Goal: Task Accomplishment & Management: Manage account settings

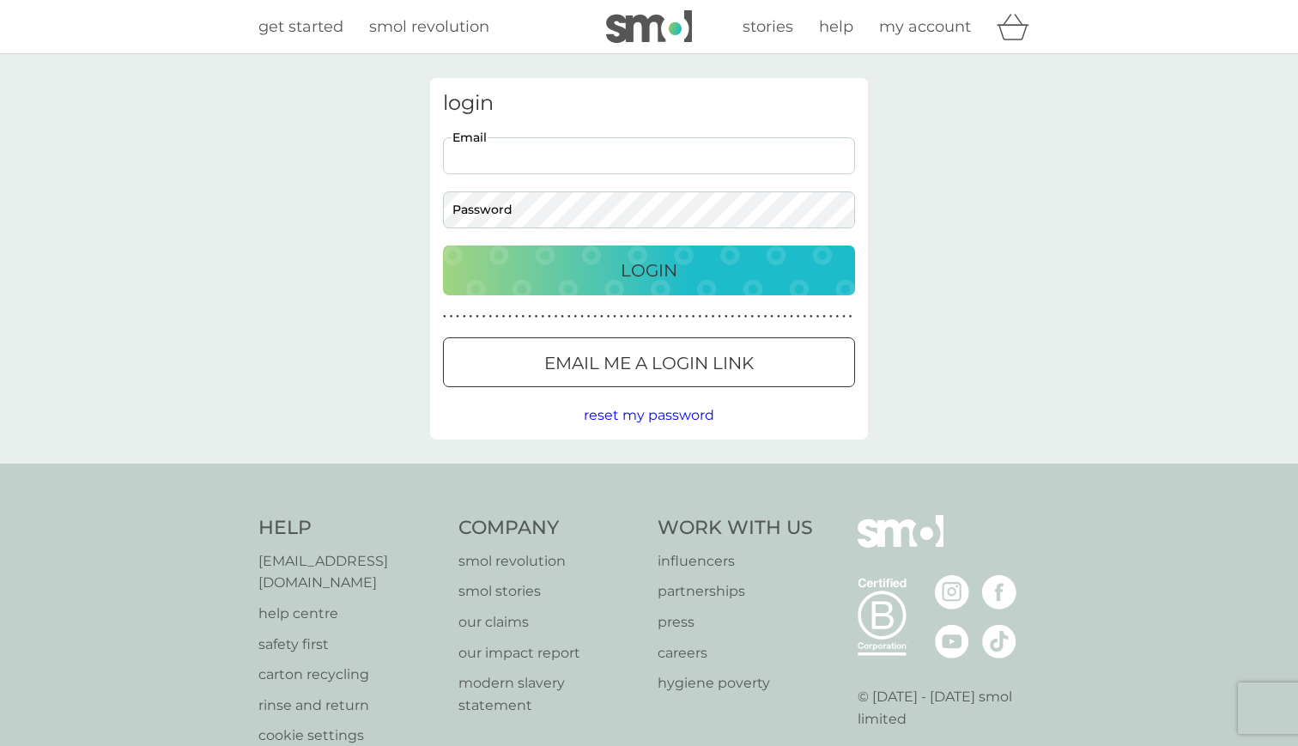
type input "[EMAIL_ADDRESS][DOMAIN_NAME]"
click at [649, 269] on button "Login" at bounding box center [649, 270] width 412 height 50
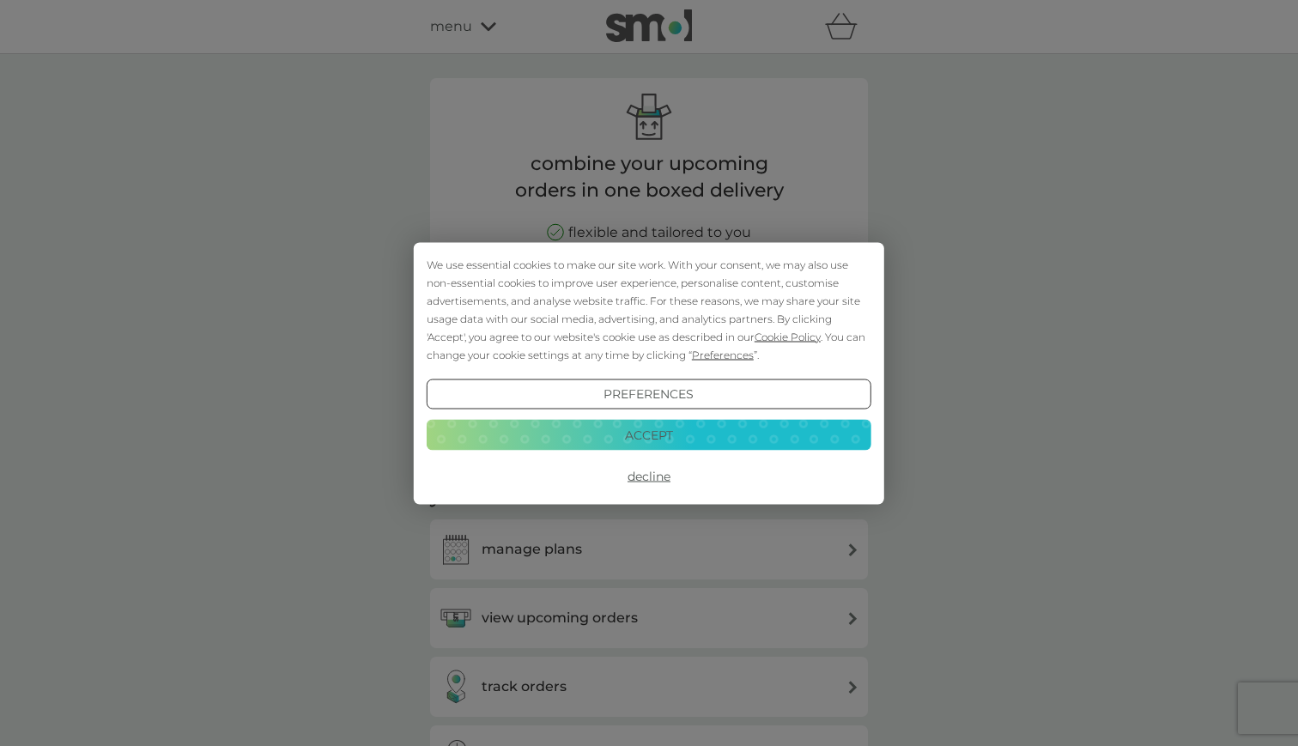
click at [702, 433] on button "Accept" at bounding box center [649, 435] width 445 height 31
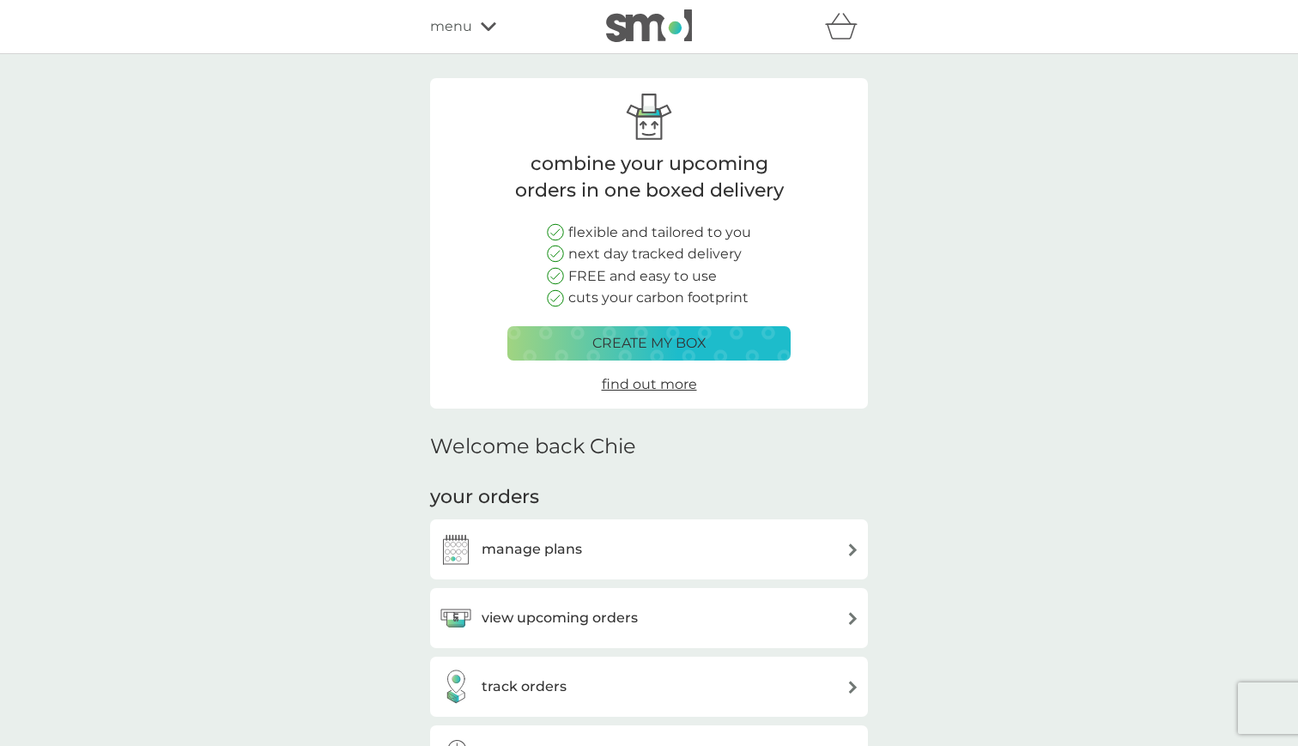
click at [856, 543] on img at bounding box center [852, 549] width 13 height 13
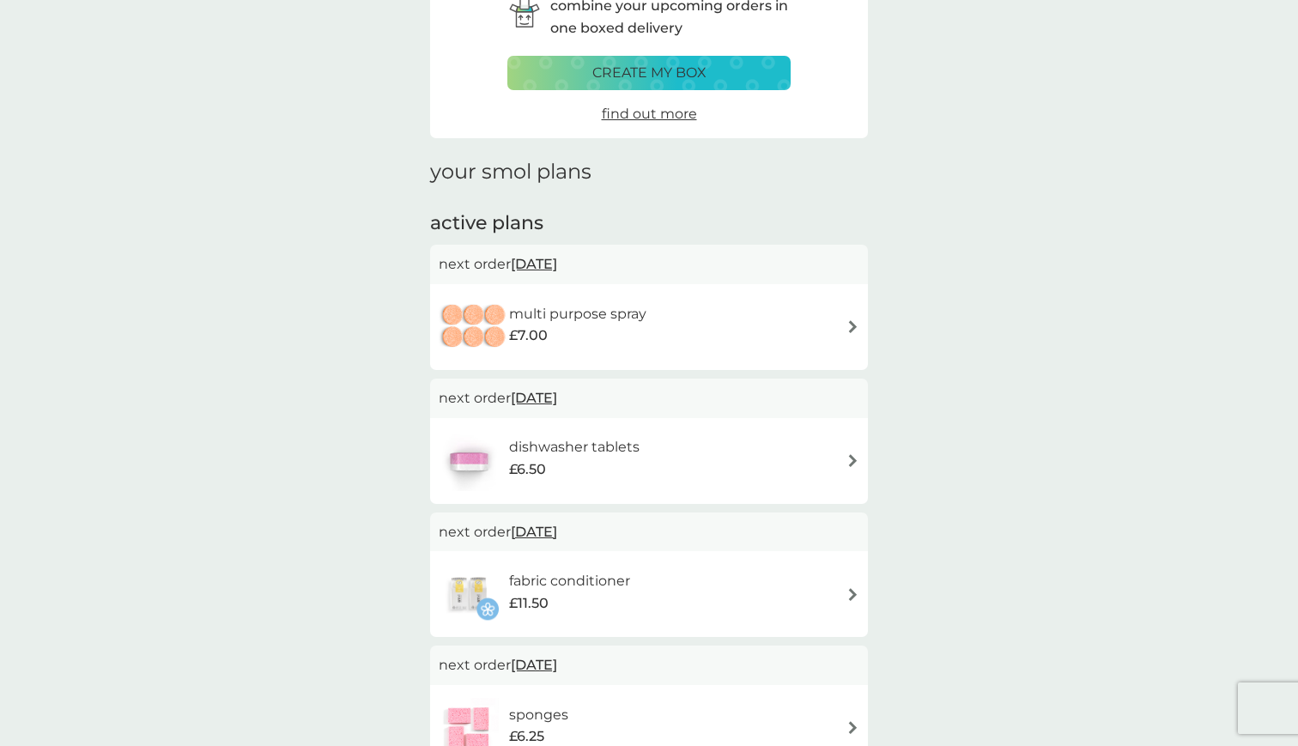
scroll to position [102, 0]
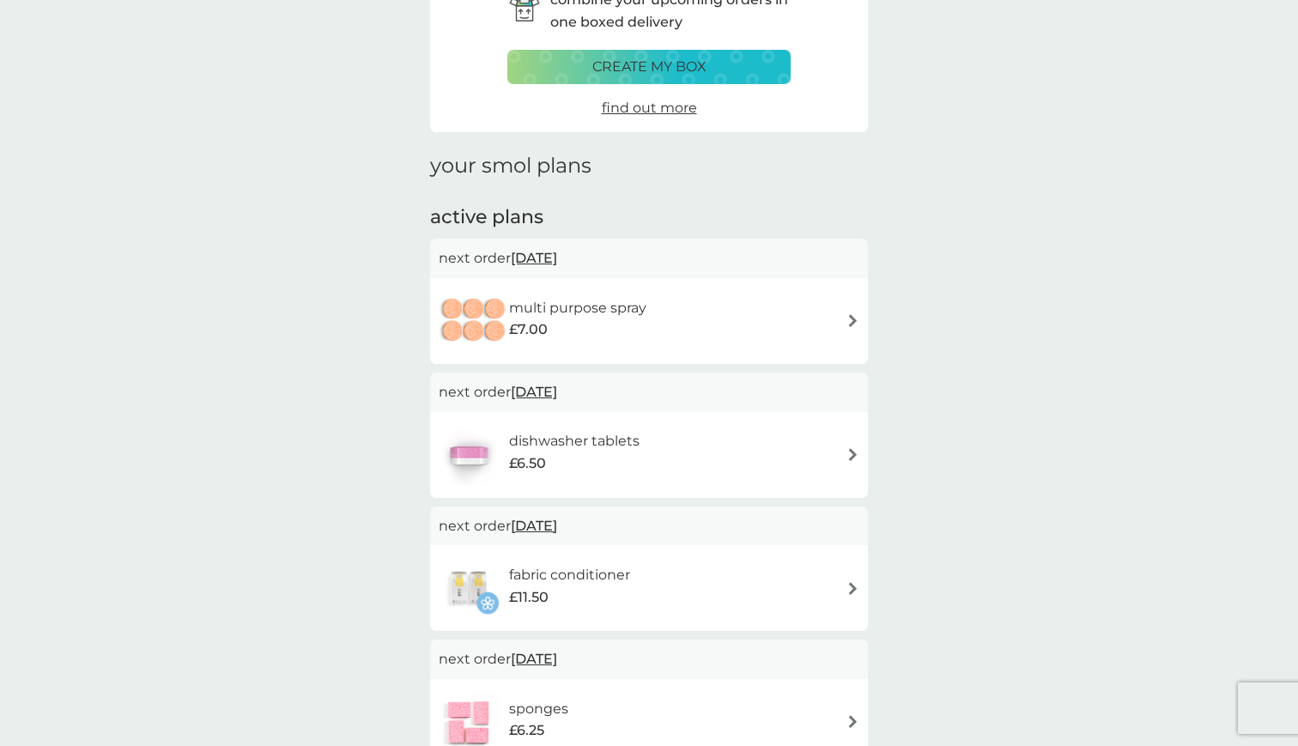
click at [844, 312] on div "multi purpose spray £7.00" at bounding box center [649, 321] width 421 height 60
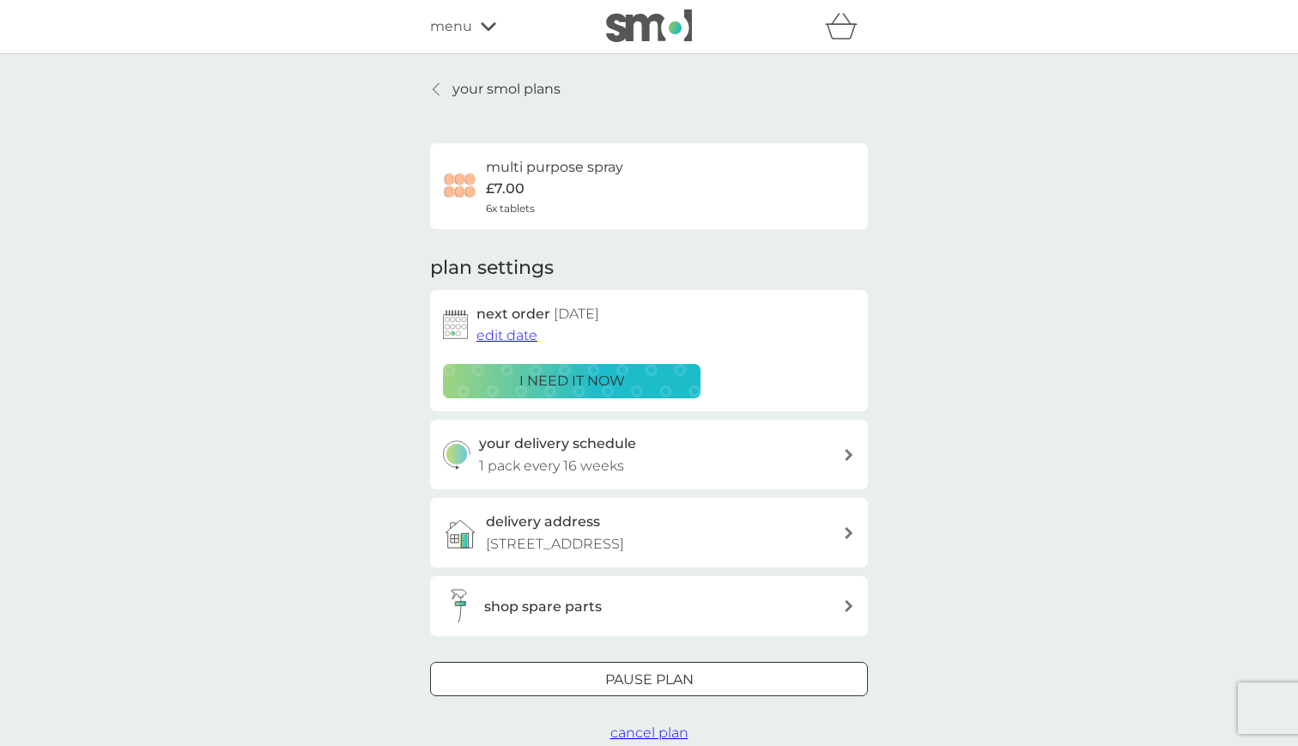
click at [509, 337] on span "edit date" at bounding box center [506, 335] width 61 height 16
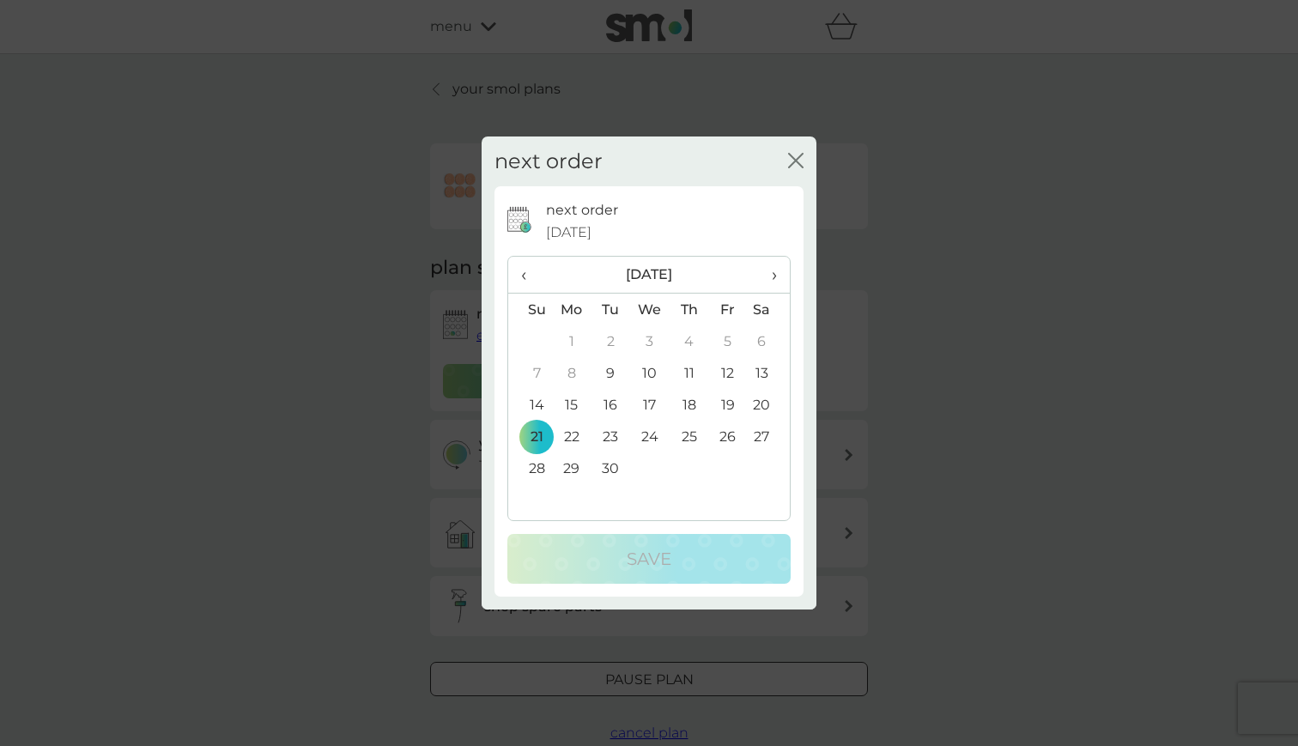
click at [776, 281] on span "›" at bounding box center [767, 275] width 17 height 36
click at [692, 344] on td "1" at bounding box center [688, 341] width 39 height 32
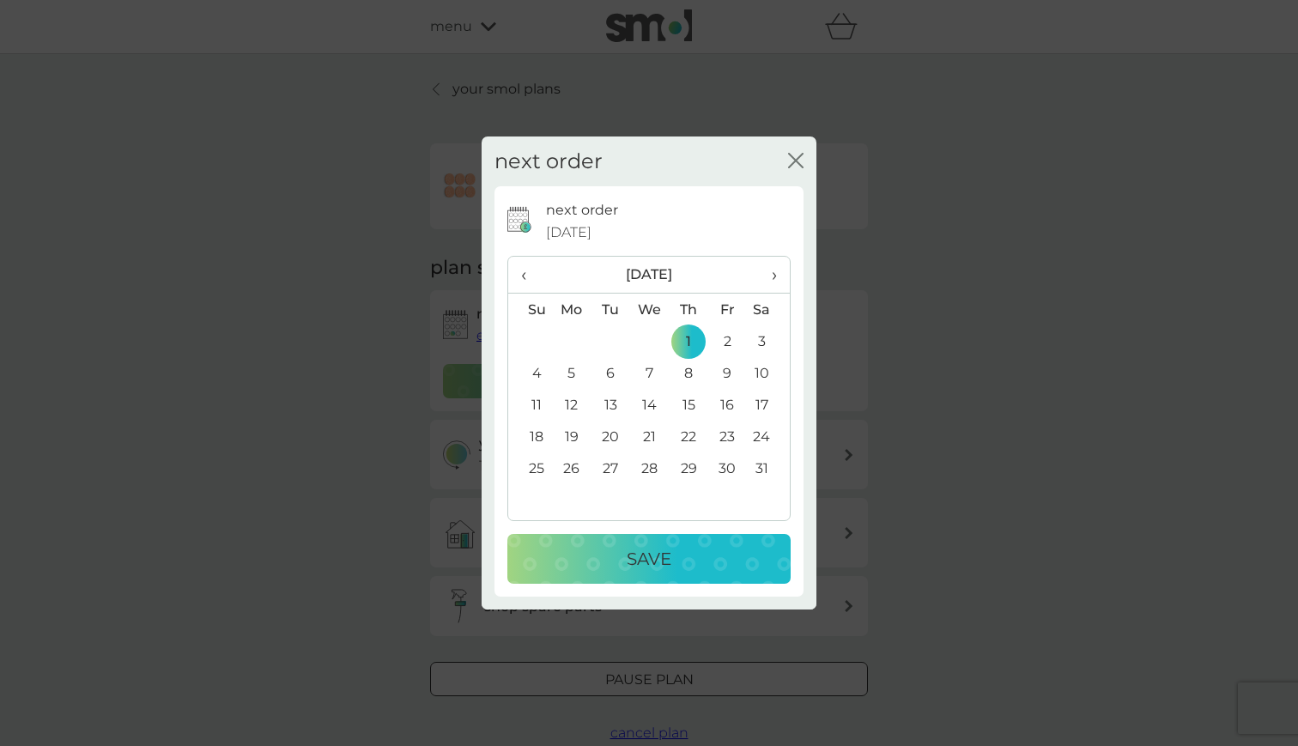
click at [649, 559] on p "Save" at bounding box center [648, 558] width 45 height 27
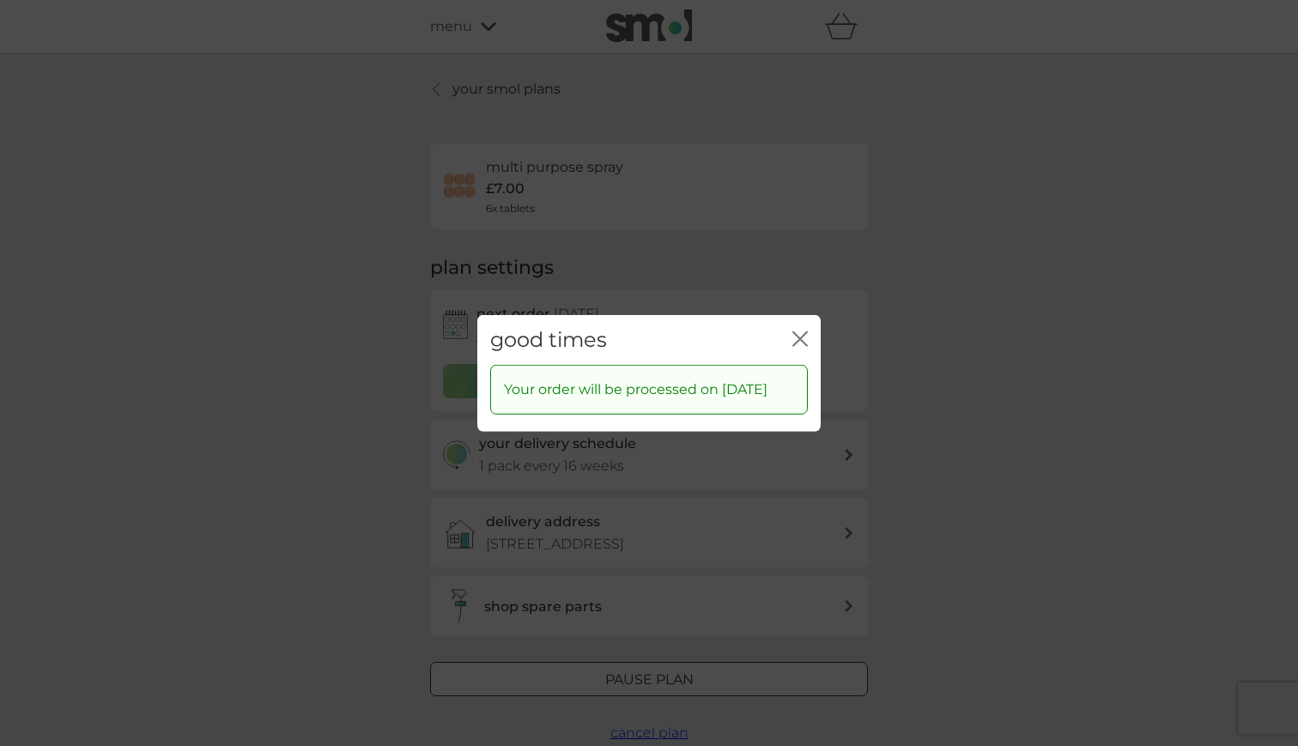
click at [798, 336] on icon "close" at bounding box center [799, 337] width 15 height 15
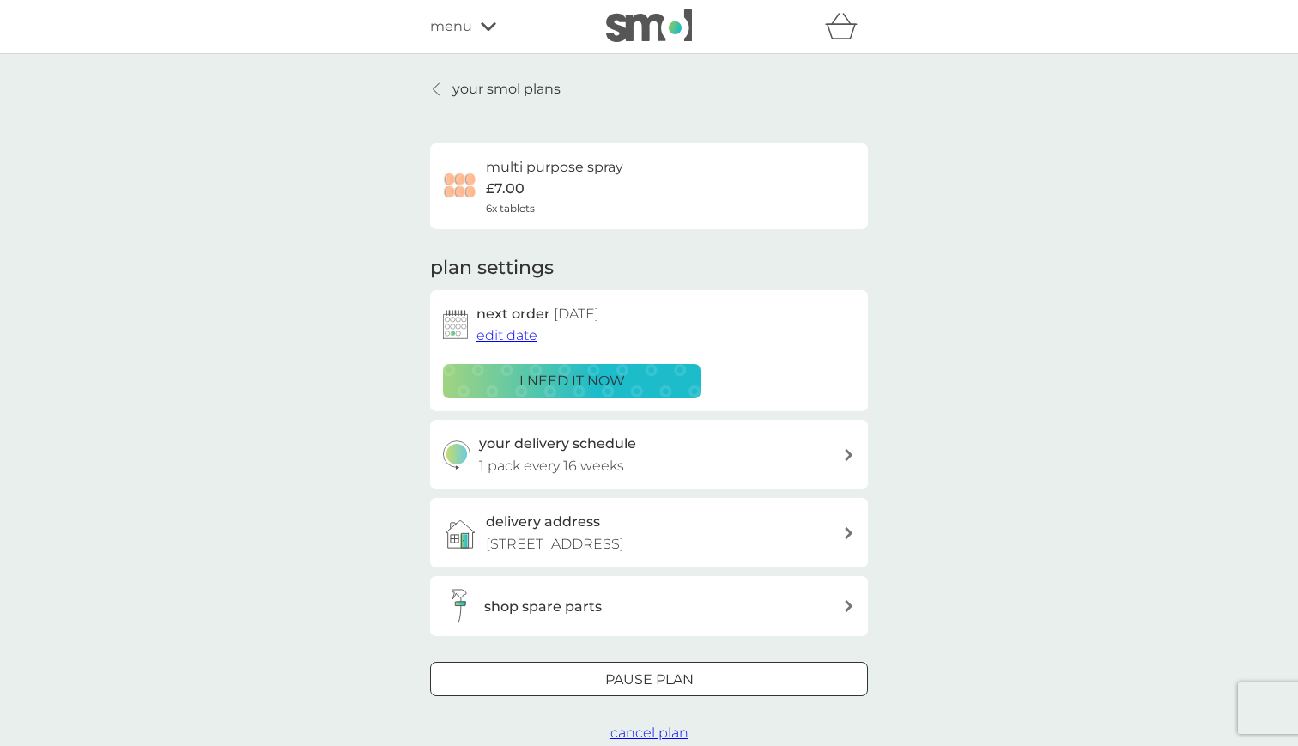
click at [493, 29] on icon at bounding box center [488, 26] width 15 height 10
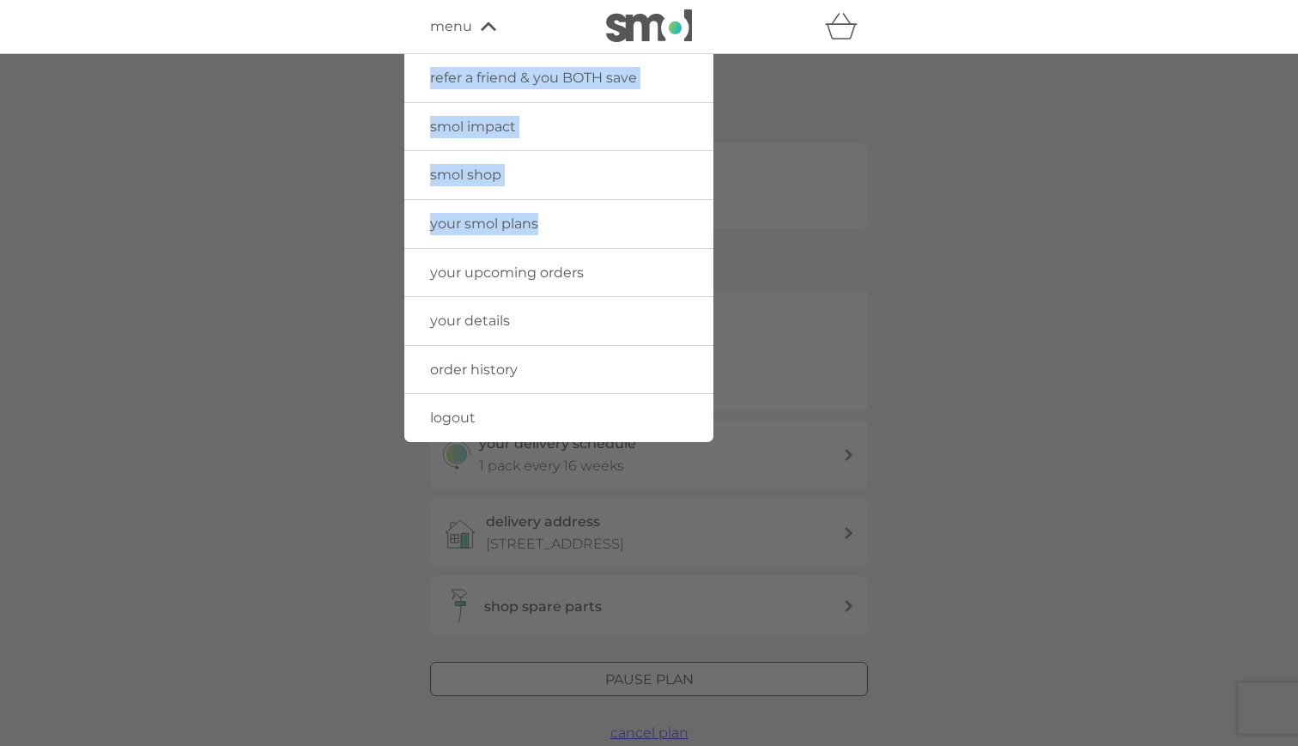
drag, startPoint x: 744, startPoint y: 122, endPoint x: 492, endPoint y: 236, distance: 276.9
click at [492, 44] on div "refer a friend & you BOTH save smol impact smol shop your smol plans your upcom…" at bounding box center [649, 26] width 438 height 34
click at [483, 227] on span "your smol plans" at bounding box center [484, 223] width 108 height 16
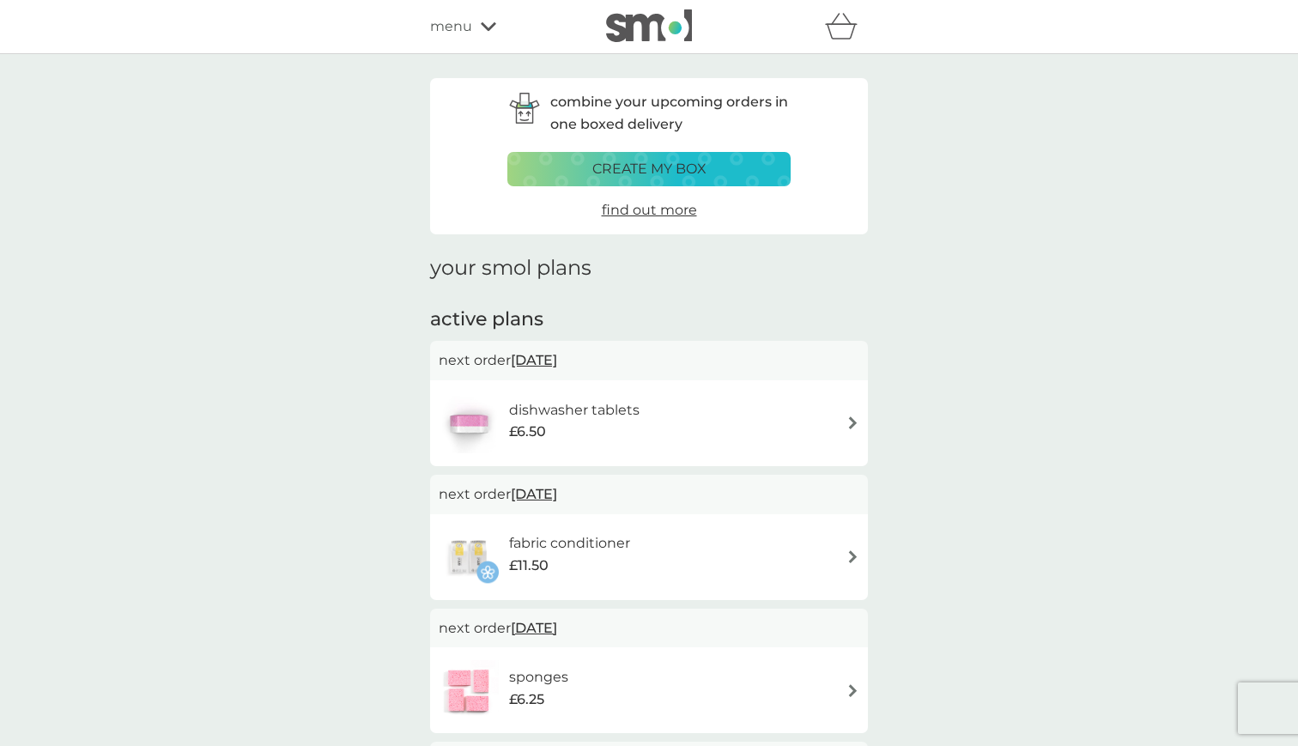
click at [851, 418] on img at bounding box center [852, 422] width 13 height 13
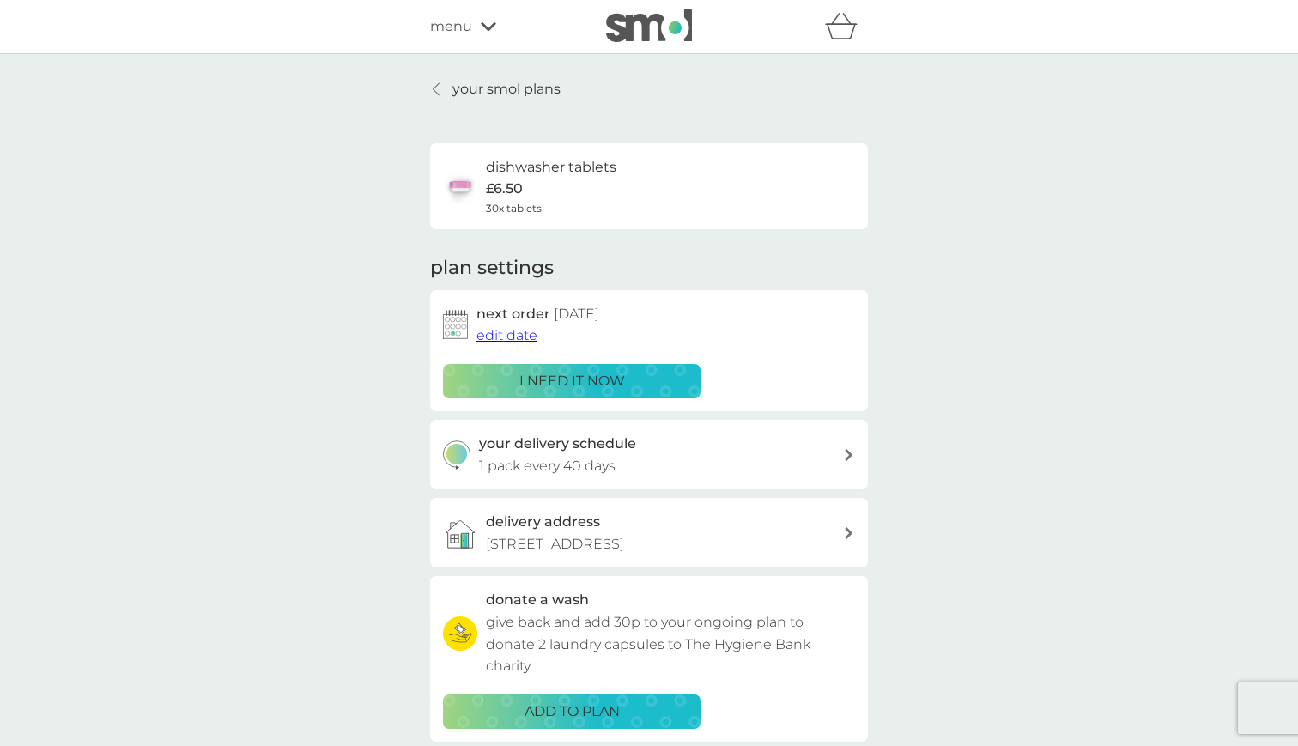
click at [510, 330] on span "edit date" at bounding box center [506, 335] width 61 height 16
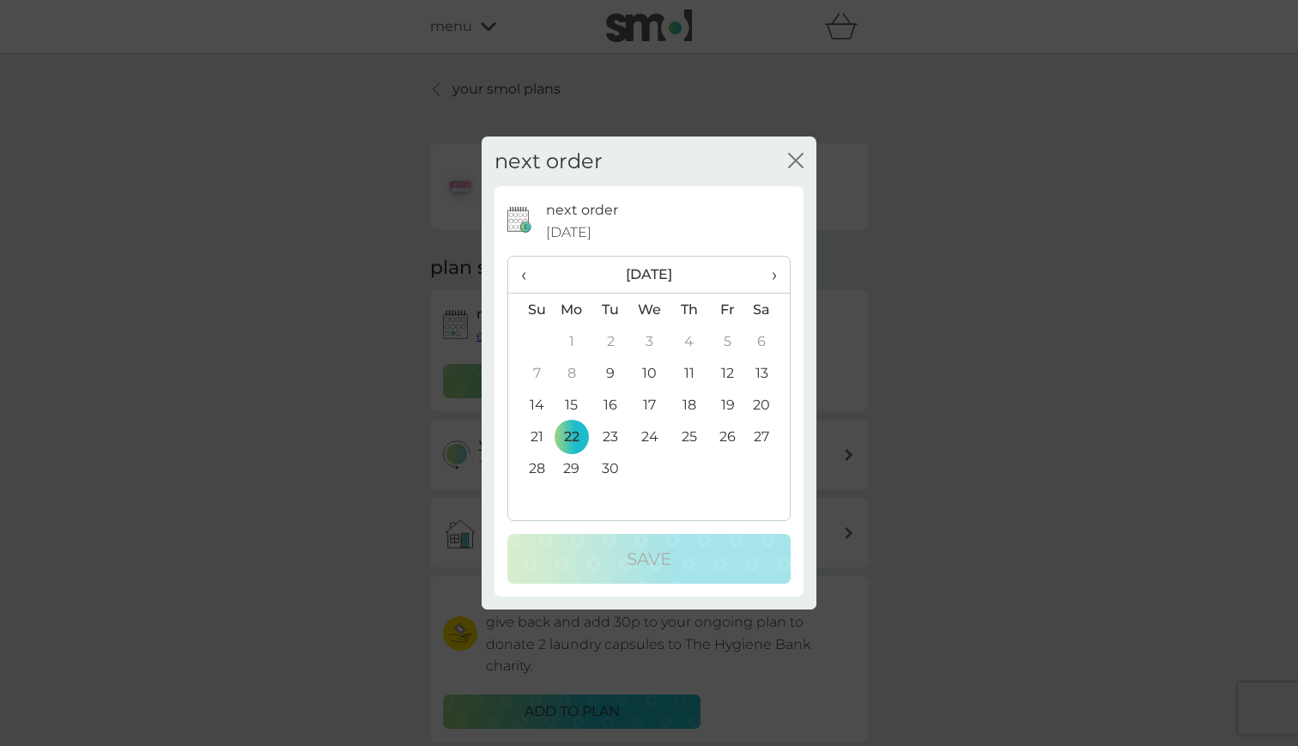
click at [778, 272] on th "›" at bounding box center [768, 275] width 43 height 37
click at [729, 469] on td "31" at bounding box center [727, 468] width 39 height 32
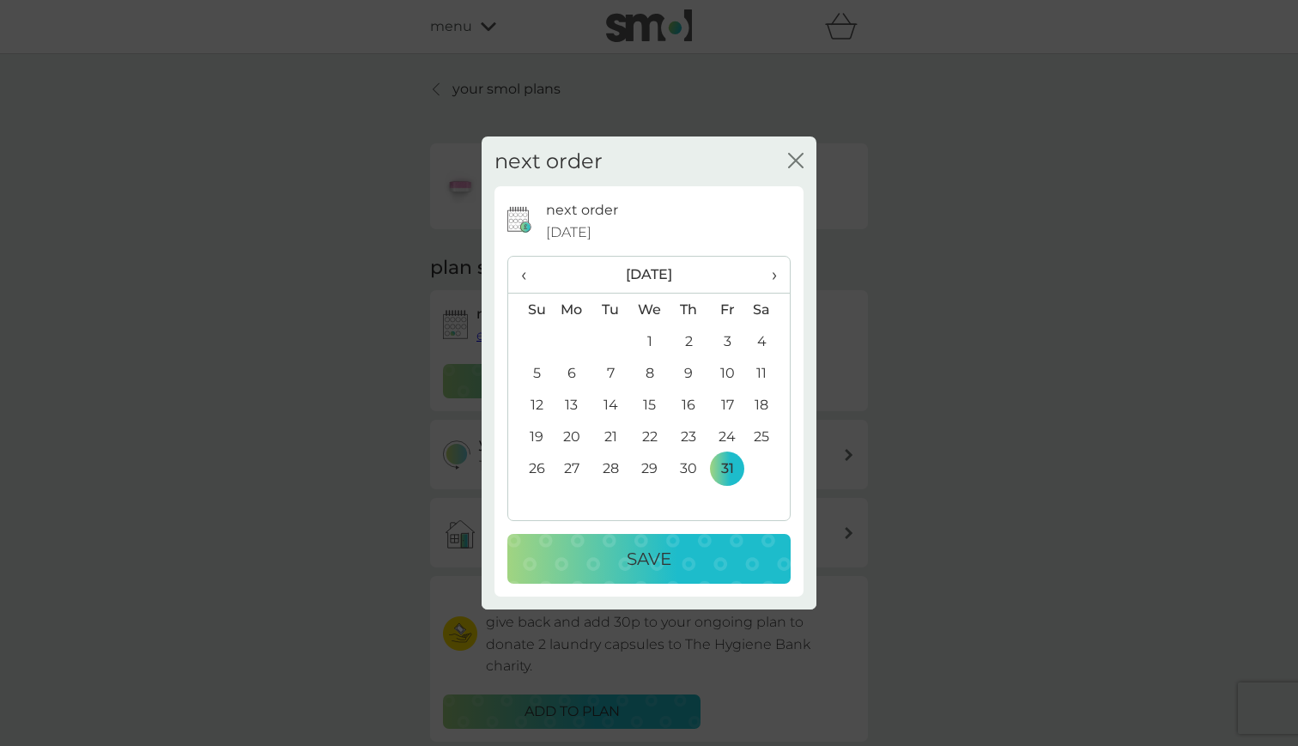
click at [682, 564] on div "Save" at bounding box center [648, 558] width 249 height 27
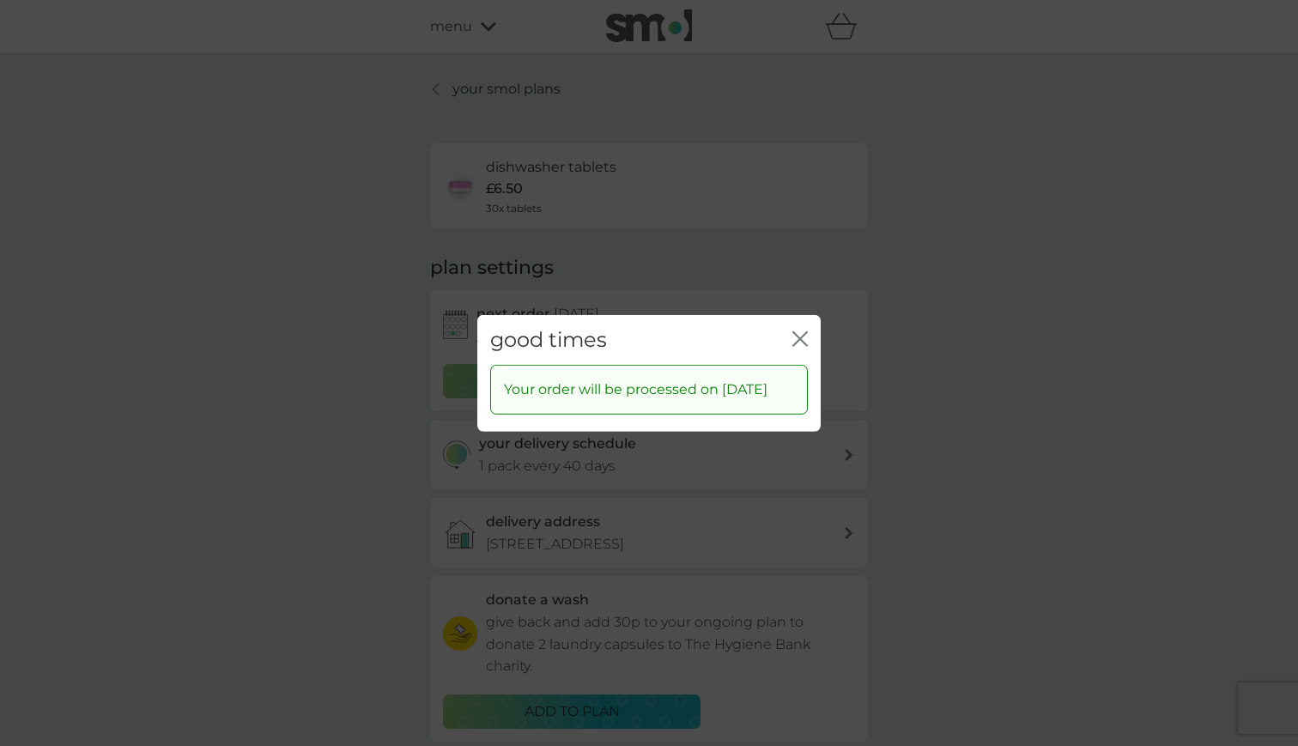
click at [799, 330] on icon "close" at bounding box center [799, 337] width 15 height 15
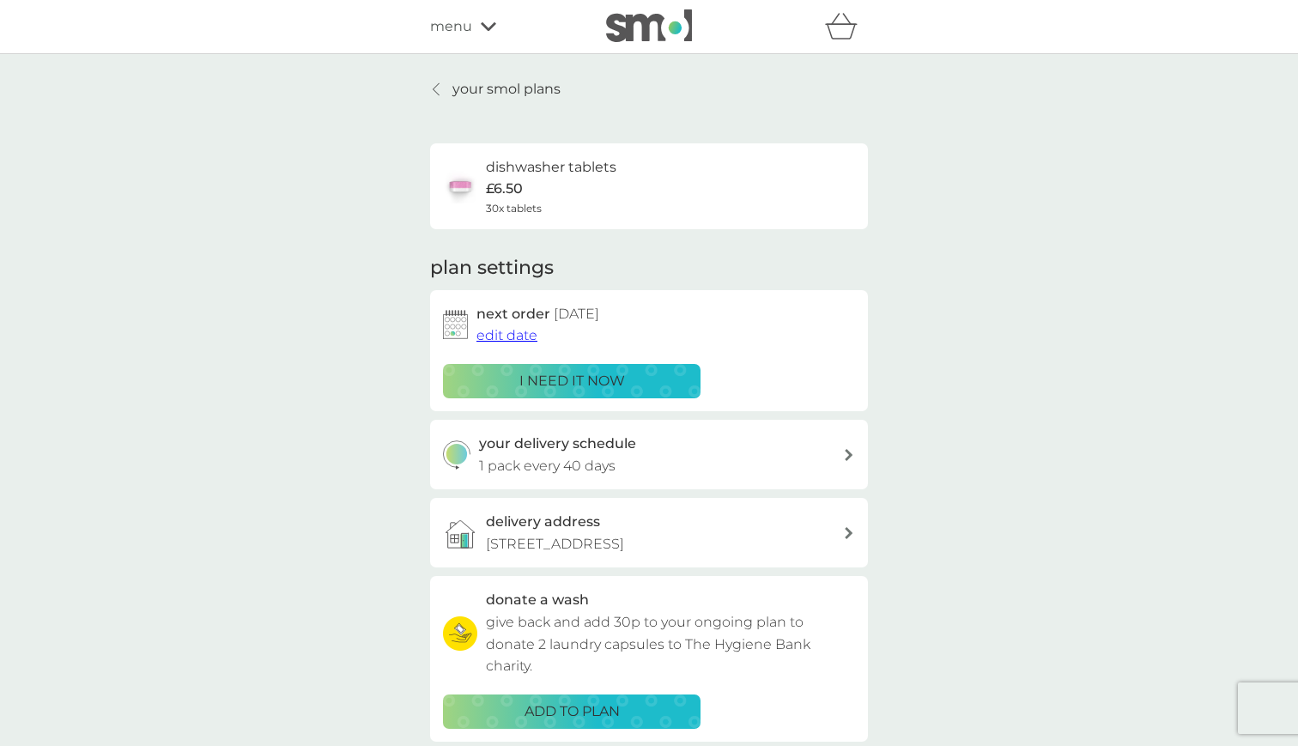
click at [489, 26] on icon at bounding box center [488, 26] width 15 height 10
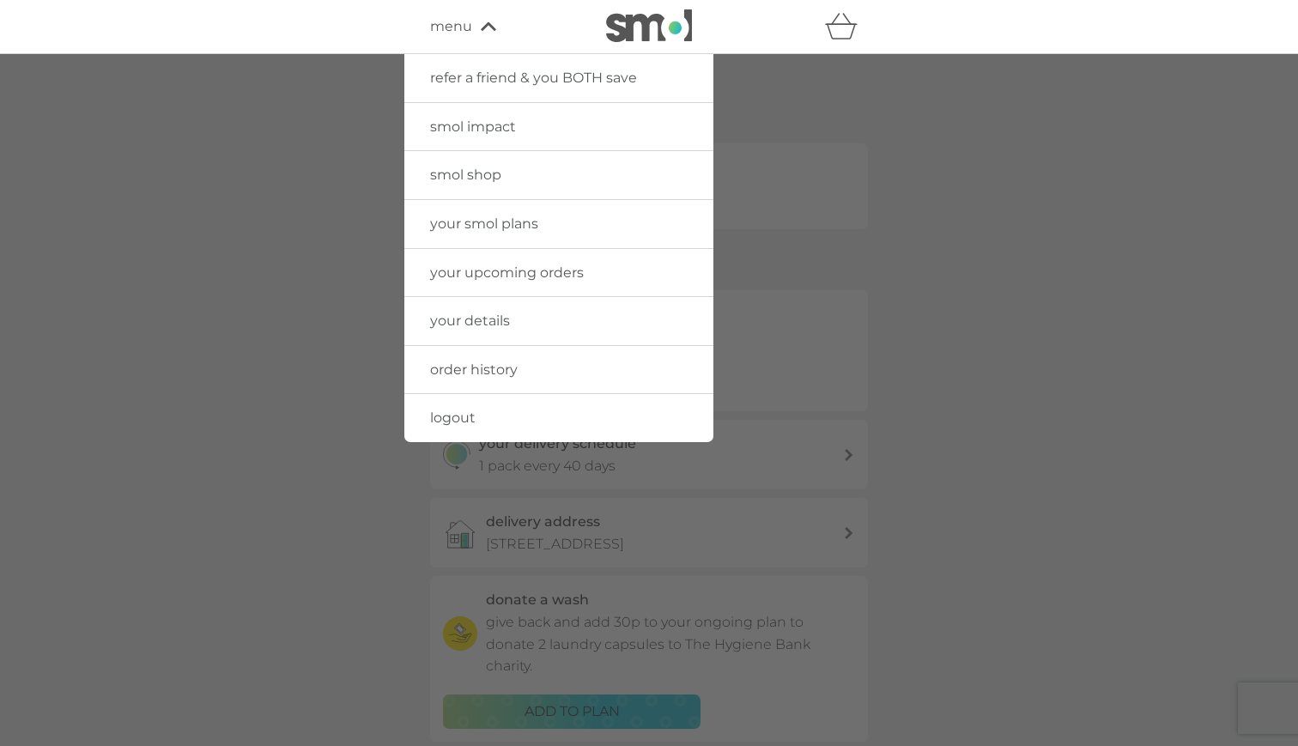
click at [489, 227] on span "your smol plans" at bounding box center [484, 223] width 108 height 16
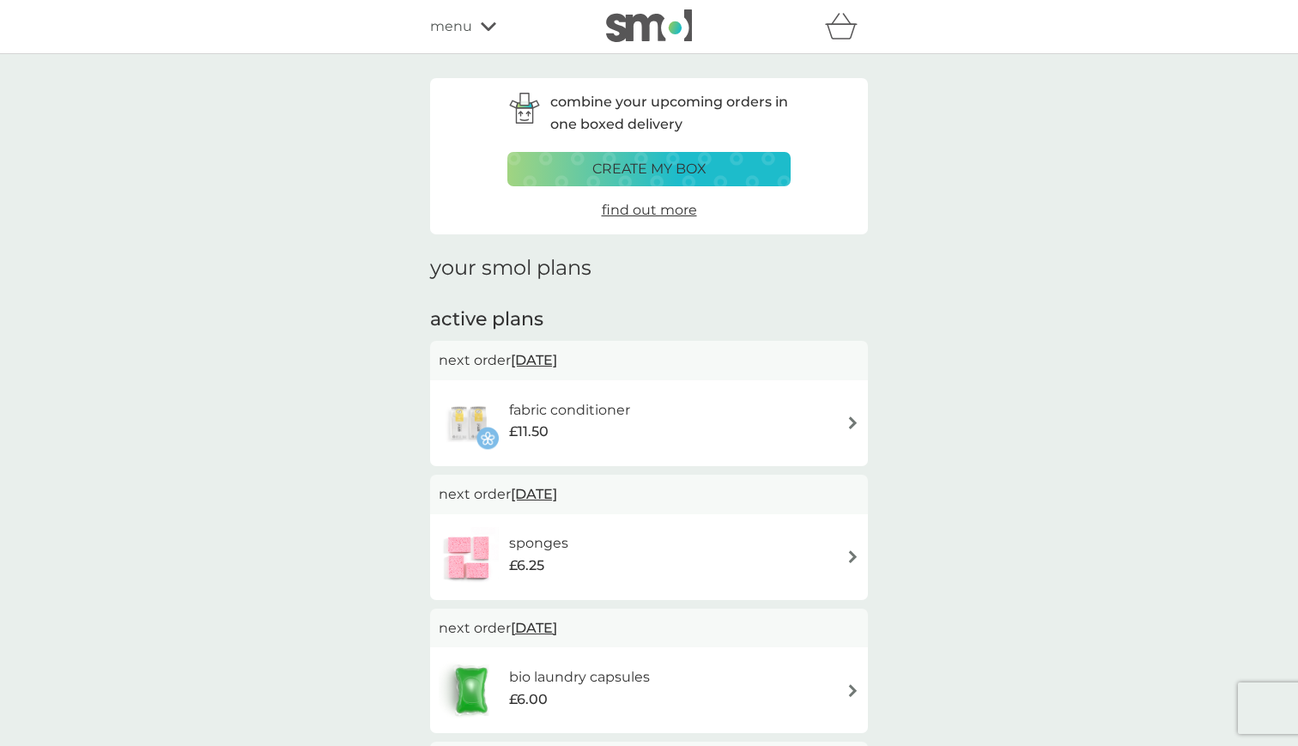
click at [851, 416] on img at bounding box center [852, 422] width 13 height 13
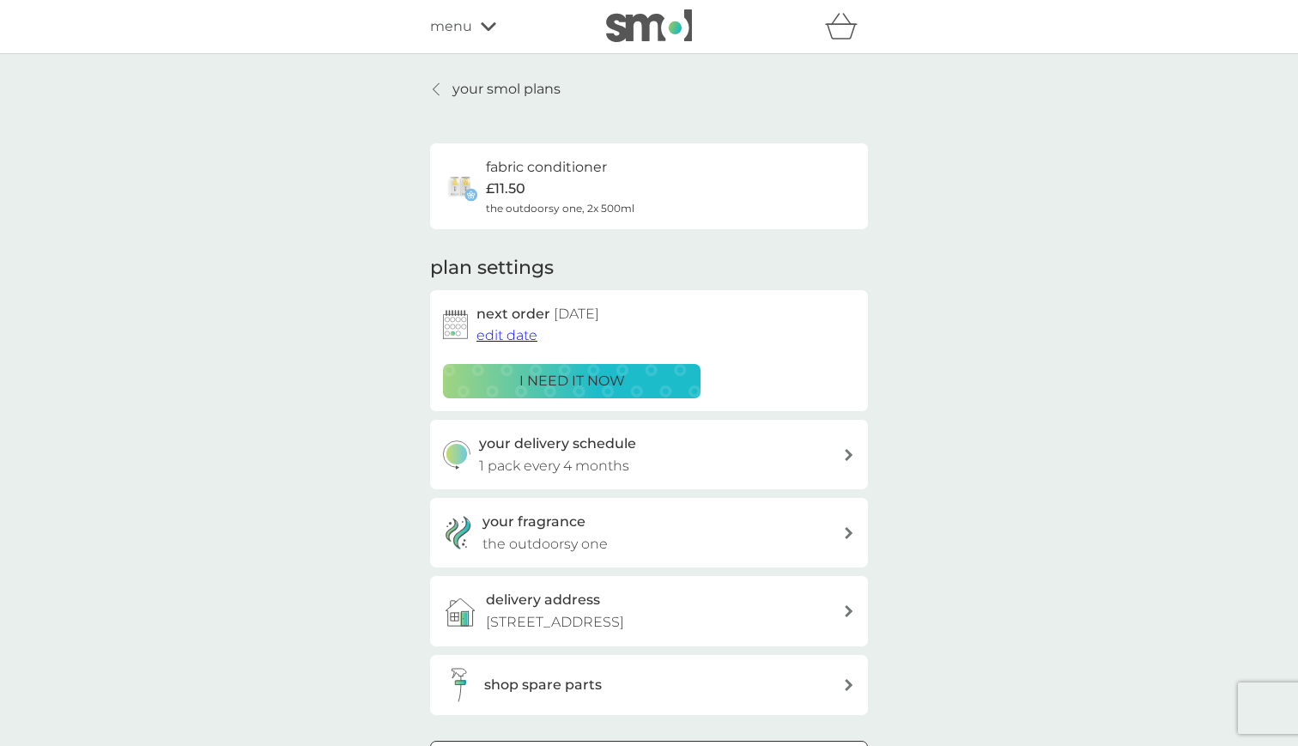
click at [520, 341] on button "edit date" at bounding box center [506, 335] width 61 height 22
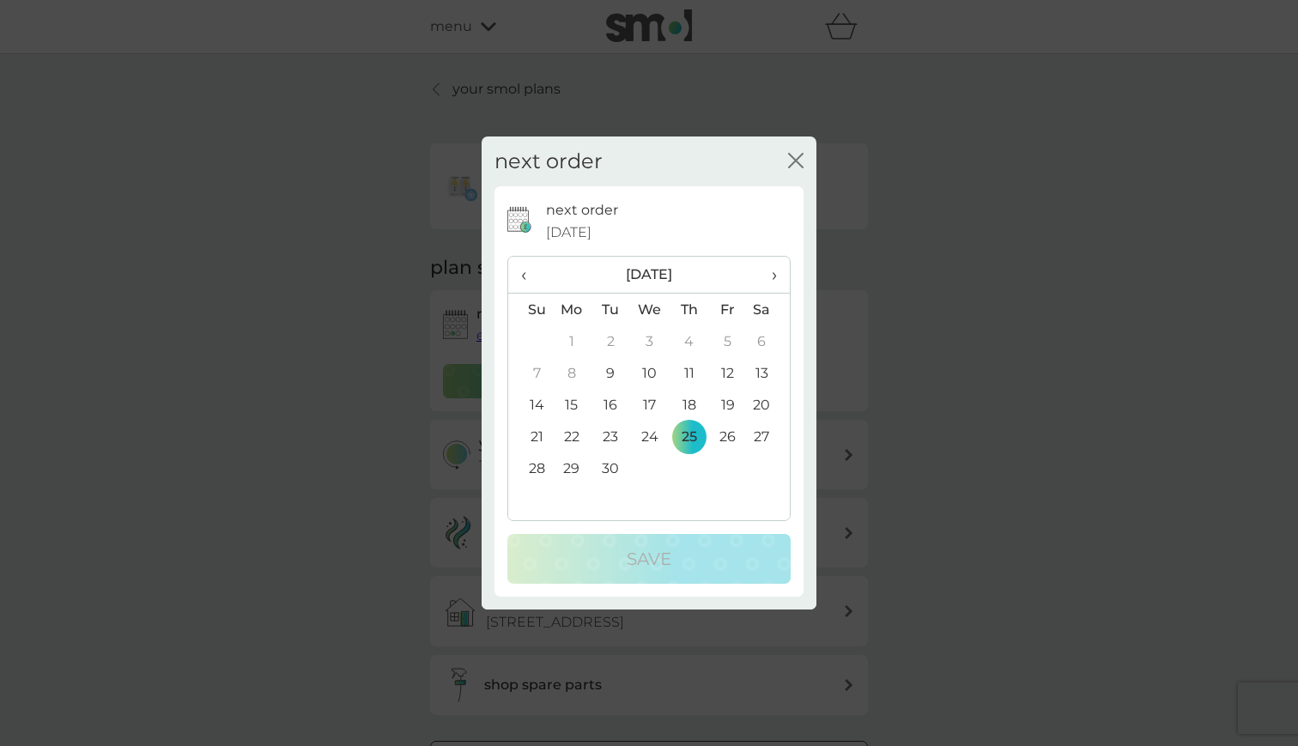
click at [729, 406] on td "19" at bounding box center [727, 405] width 39 height 32
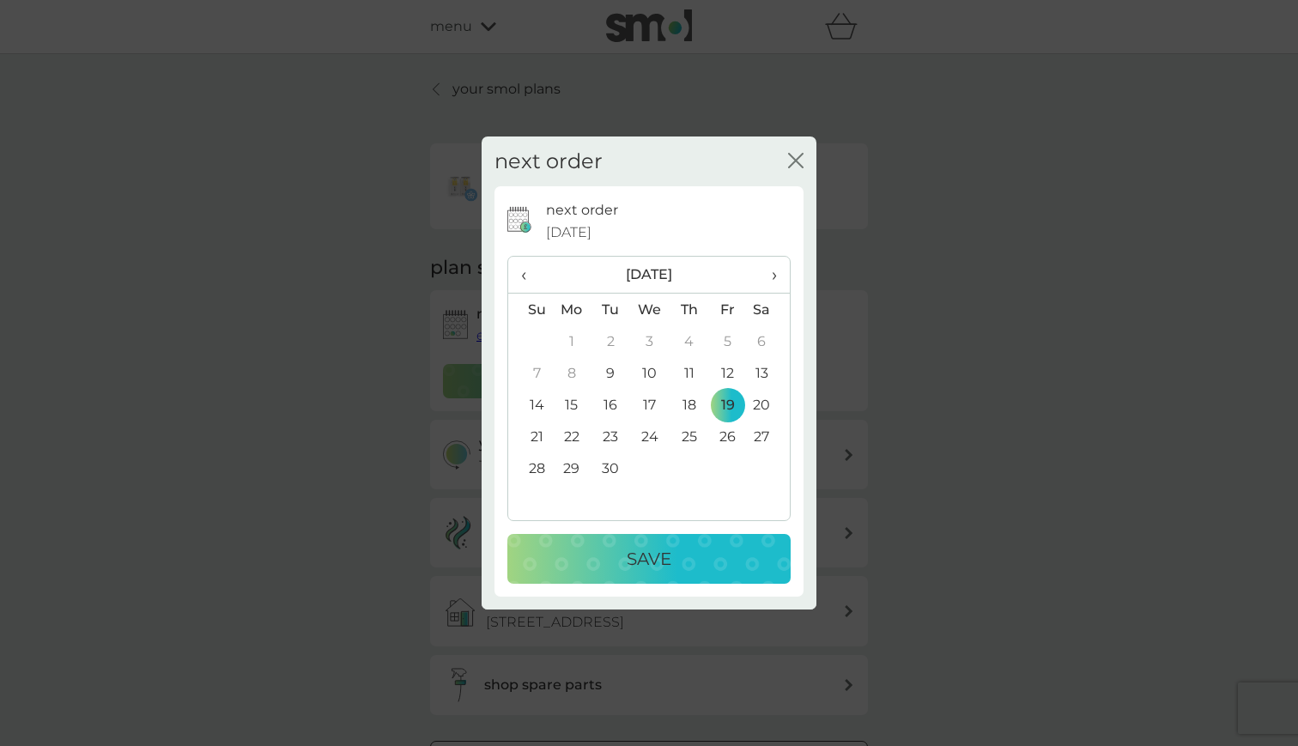
click at [662, 563] on p "Save" at bounding box center [648, 558] width 45 height 27
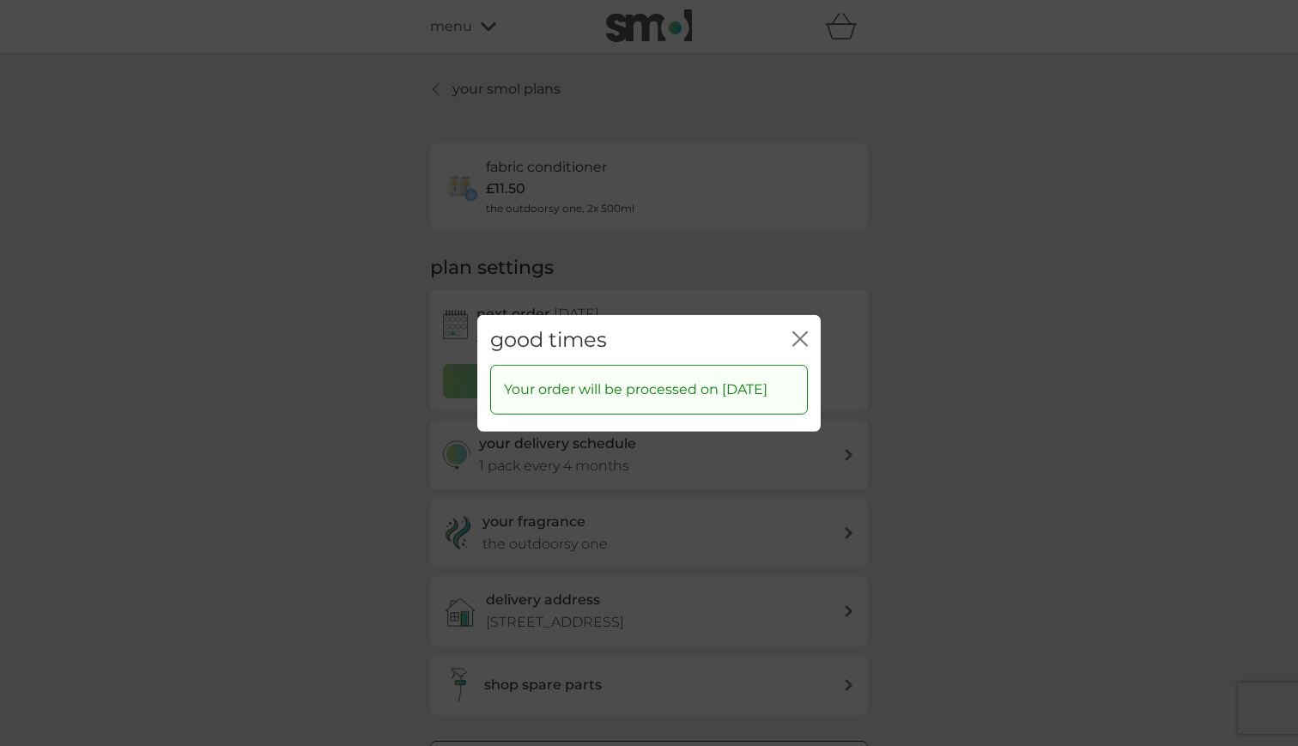
click at [800, 330] on icon "close" at bounding box center [799, 337] width 15 height 15
